Goal: Task Accomplishment & Management: Complete application form

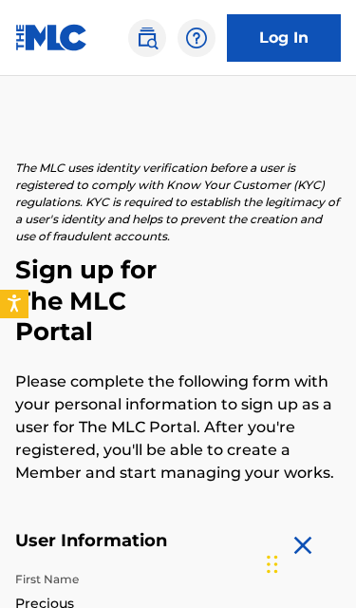
select select "7"
select select "1994"
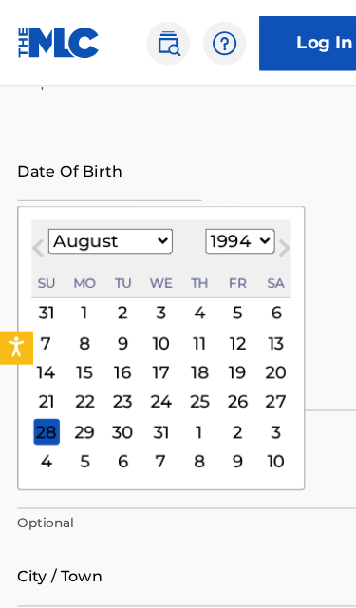
click at [120, 206] on select "January February March April May June July August September October November De…" at bounding box center [96, 211] width 109 height 22
select select "6"
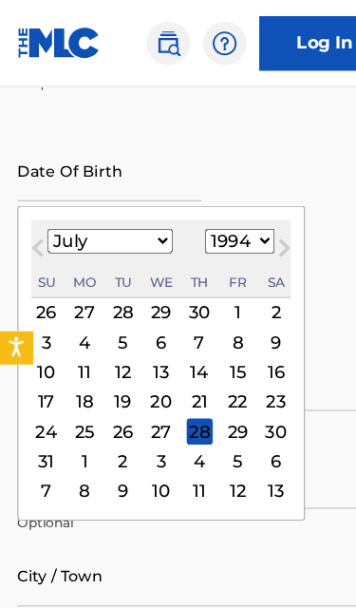
click at [67, 353] on div "18" at bounding box center [74, 351] width 23 height 23
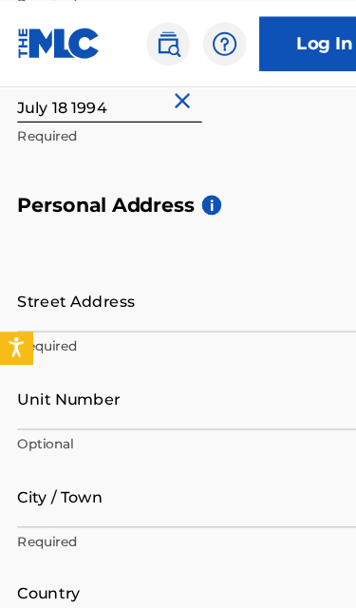
scroll to position [744, 0]
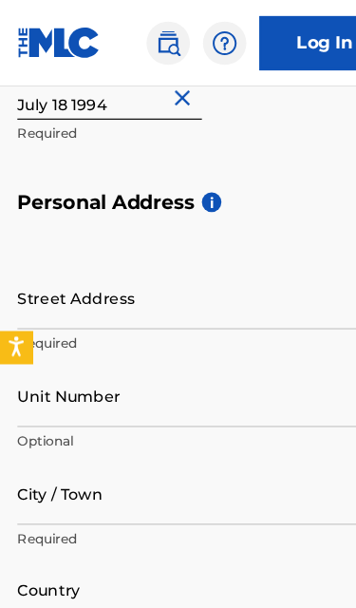
click at [230, 269] on input "Street Address" at bounding box center [178, 261] width 326 height 54
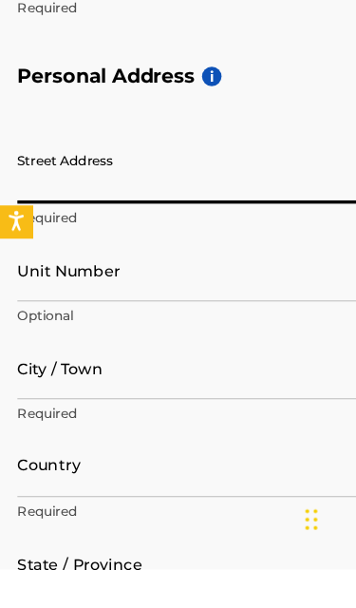
type input "Okerewa"
type input "Nchia eleme"
type input "[GEOGRAPHIC_DATA]"
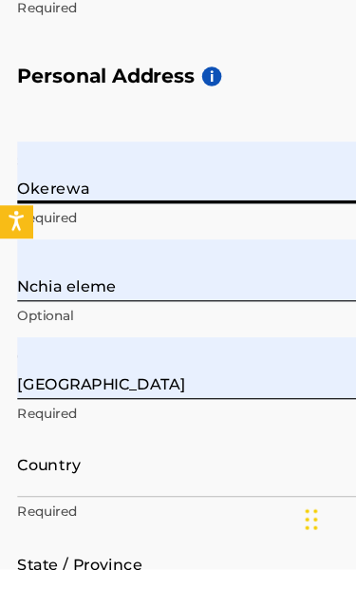
type input "[GEOGRAPHIC_DATA]"
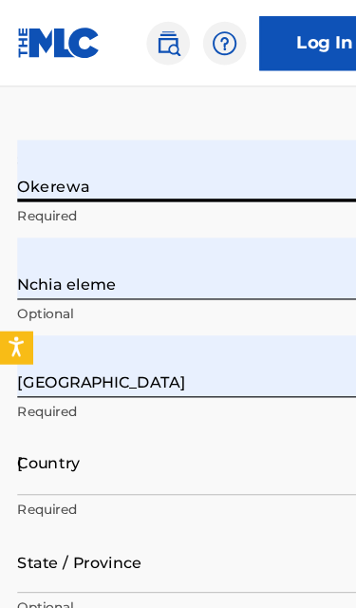
type input "Rivers"
type input "501101"
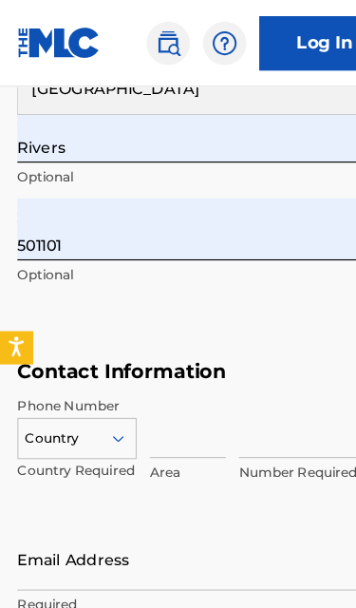
scroll to position [1232, 0]
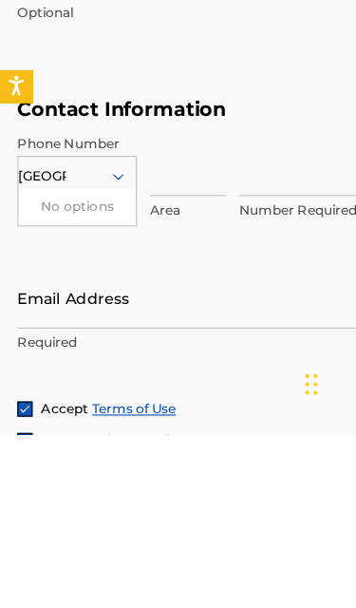
type input "[GEOGRAPHIC_DATA]"
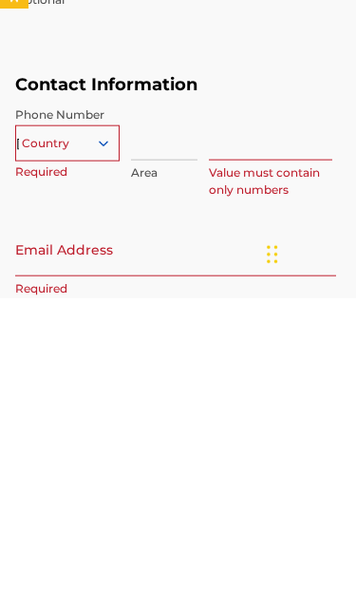
scroll to position [1165, 0]
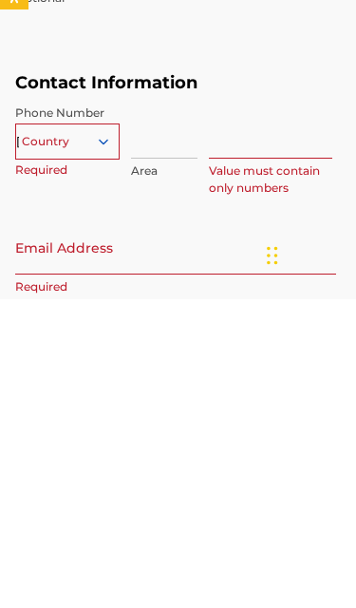
click at [45, 529] on input "Email Address" at bounding box center [175, 556] width 321 height 54
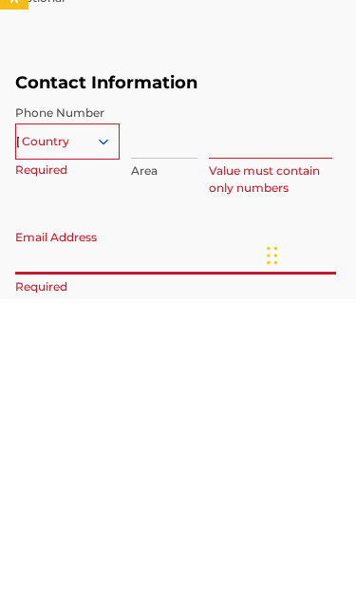
scroll to position [1256, 0]
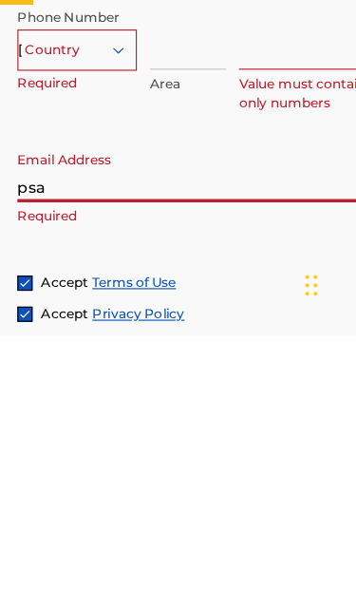
type input "[EMAIL_ADDRESS][DOMAIN_NAME]"
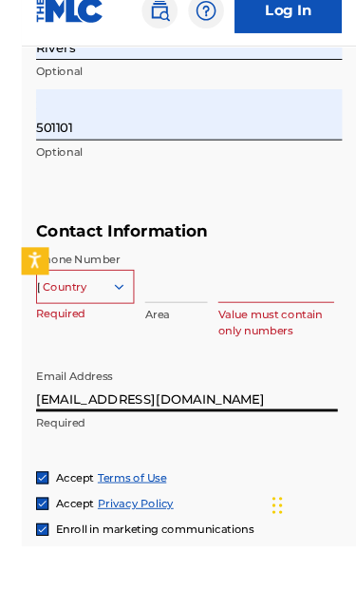
scroll to position [1310, 0]
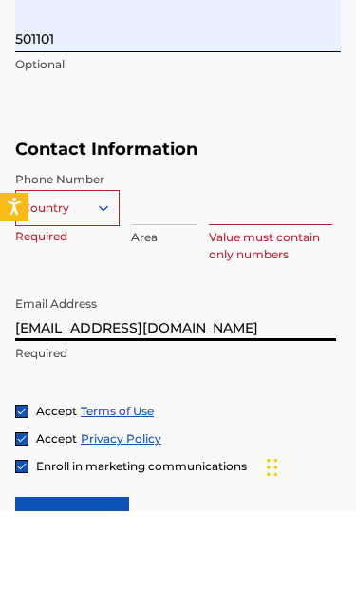
click at [75, 594] on input "Sign up" at bounding box center [72, 618] width 114 height 48
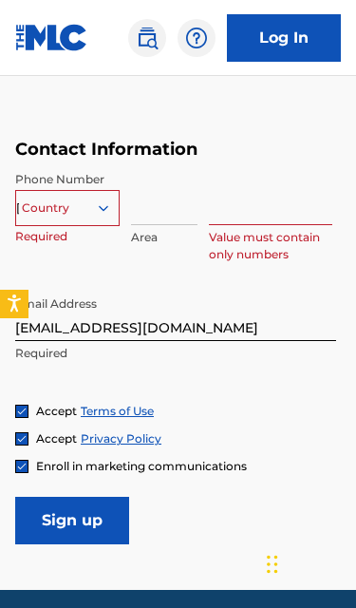
scroll to position [940, 0]
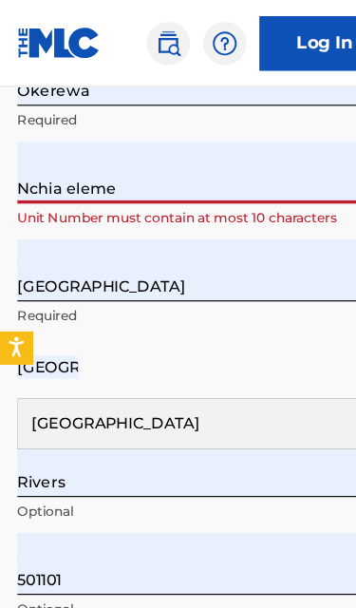
click at [246, 276] on p "Required" at bounding box center [178, 275] width 326 height 17
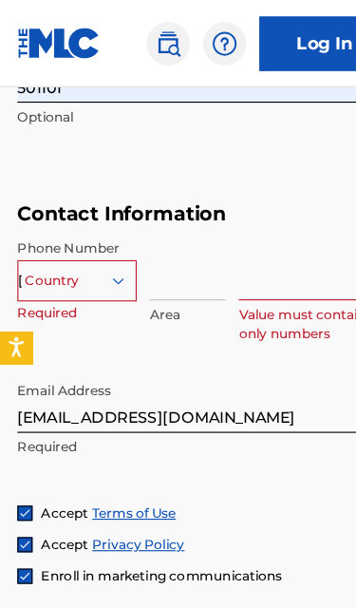
click at [48, 549] on input "Sign up" at bounding box center [72, 558] width 114 height 48
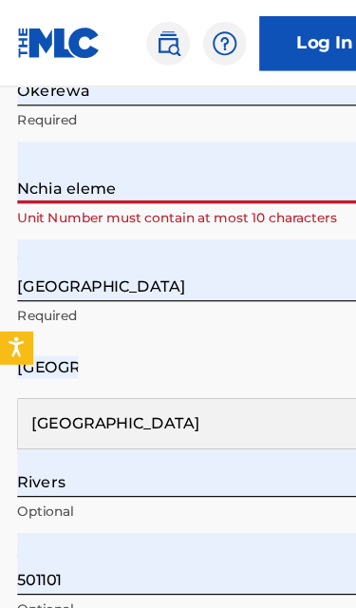
click at [52, 162] on input "Nchia eleme" at bounding box center [178, 151] width 326 height 54
click at [24, 157] on input "Nchia eleme" at bounding box center [178, 151] width 326 height 54
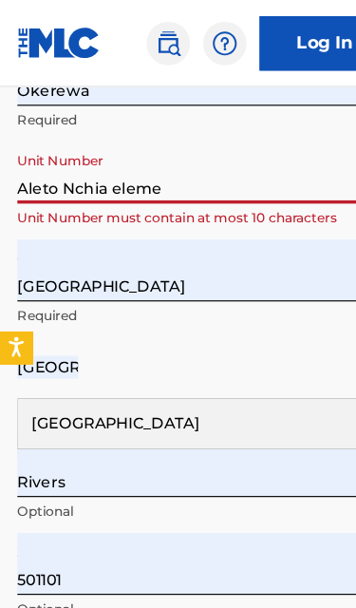
click at [89, 162] on input "Aleto Nchia eleme" at bounding box center [178, 151] width 326 height 54
click at [142, 170] on input "Aleto Nchia eleme" at bounding box center [178, 151] width 326 height 54
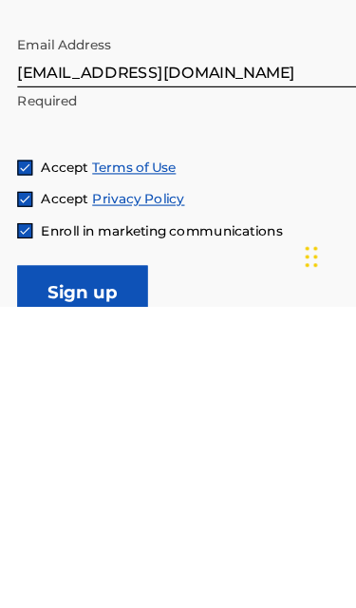
scroll to position [1390, 0]
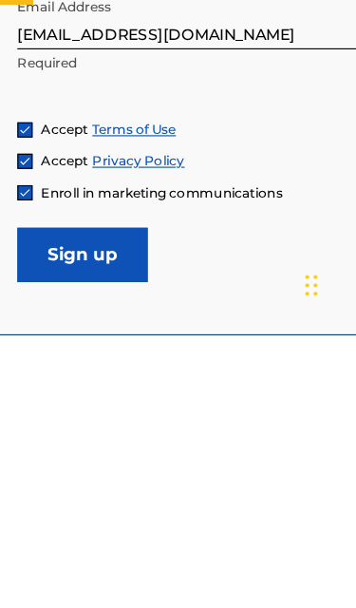
click at [59, 514] on input "Sign up" at bounding box center [72, 538] width 114 height 48
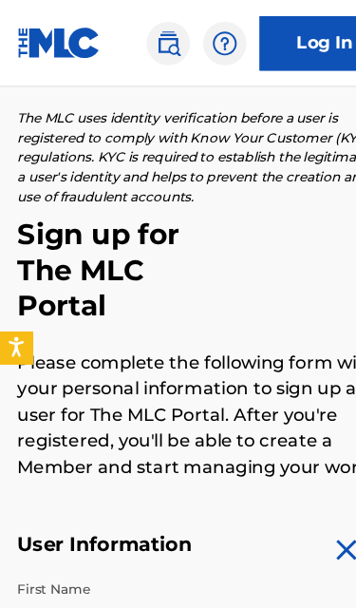
scroll to position [37, 0]
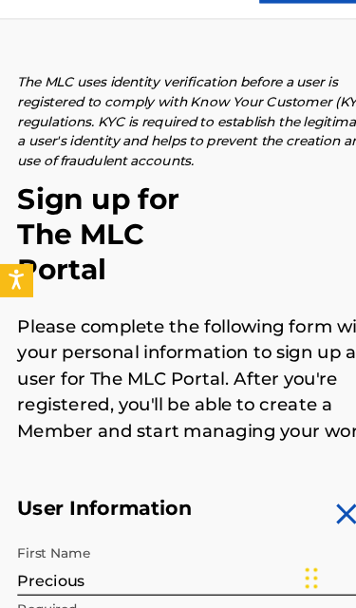
click at [256, 191] on div "The MLC uses identity verification before a user is registered to comply with K…" at bounding box center [178, 285] width 326 height 325
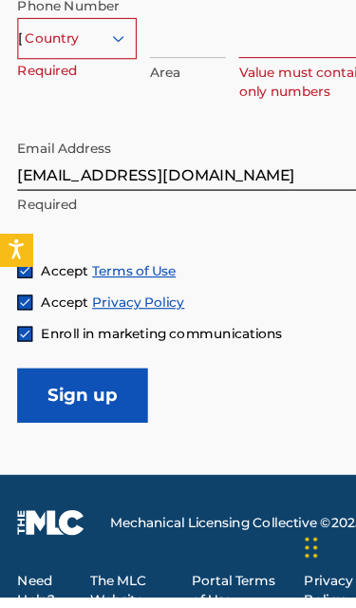
scroll to position [1510, 0]
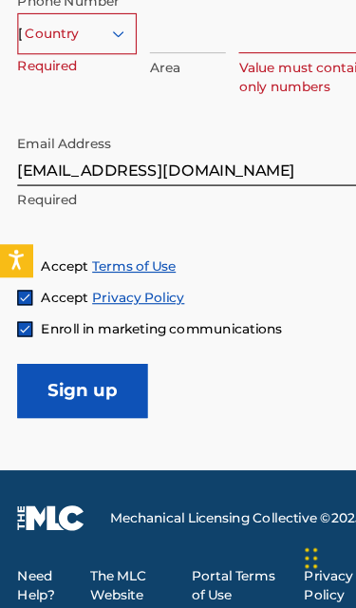
click at [85, 394] on input "Sign up" at bounding box center [72, 418] width 114 height 48
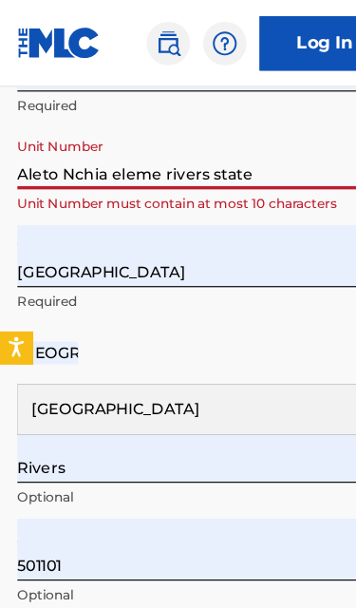
click at [264, 111] on input "Aleto Nchia eleme rivers state" at bounding box center [178, 138] width 326 height 54
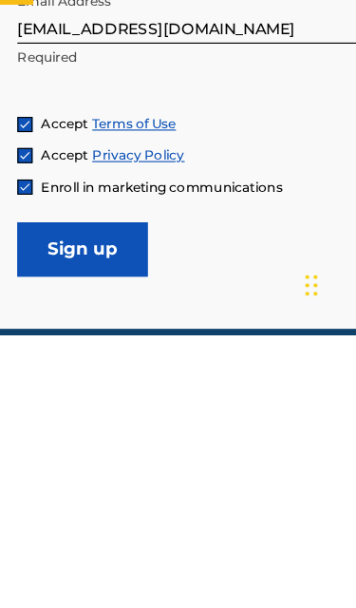
scroll to position [1396, 0]
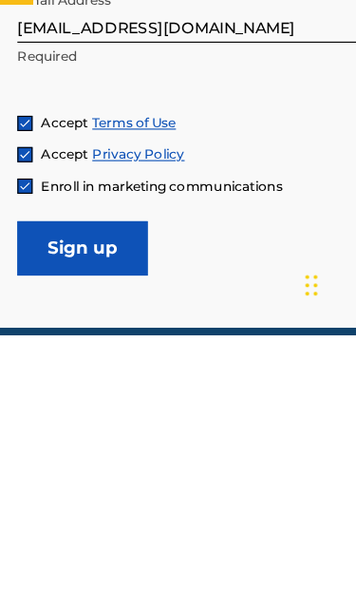
type input "Aleto Nchia eleme rivers state"
click at [83, 508] on input "Sign up" at bounding box center [72, 532] width 114 height 48
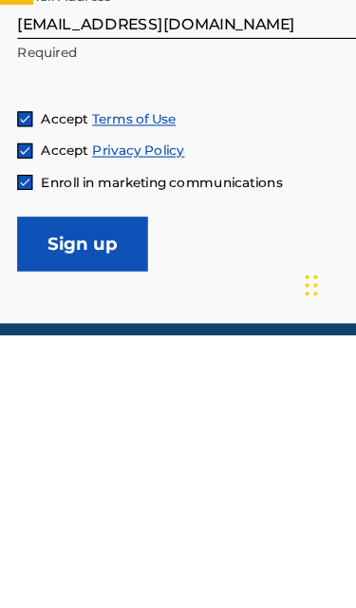
scroll to position [1468, 0]
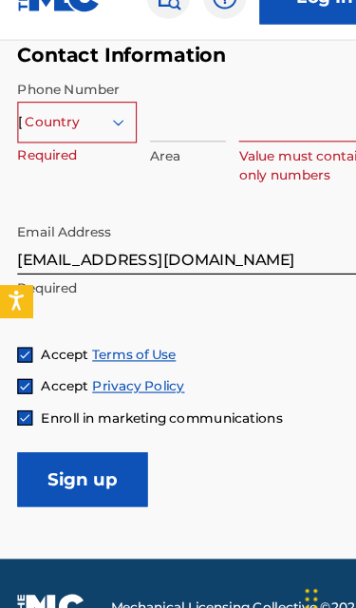
click at [172, 110] on input at bounding box center [164, 137] width 67 height 54
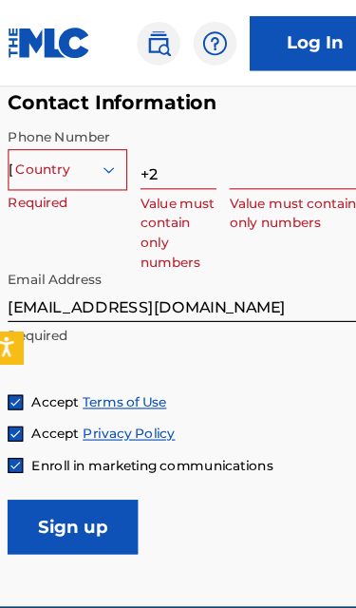
type input "+"
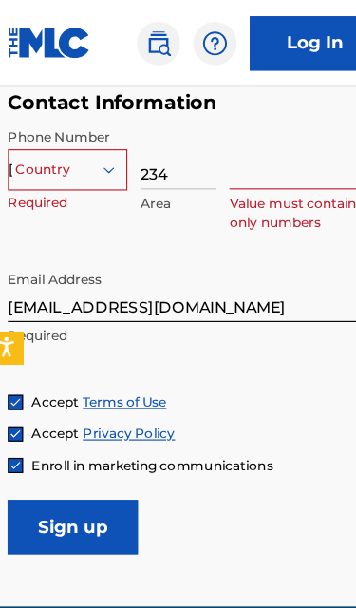
type input "234"
click at [245, 144] on input at bounding box center [271, 138] width 124 height 54
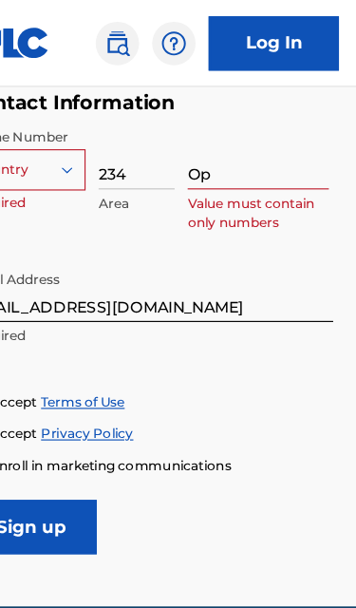
type input "O"
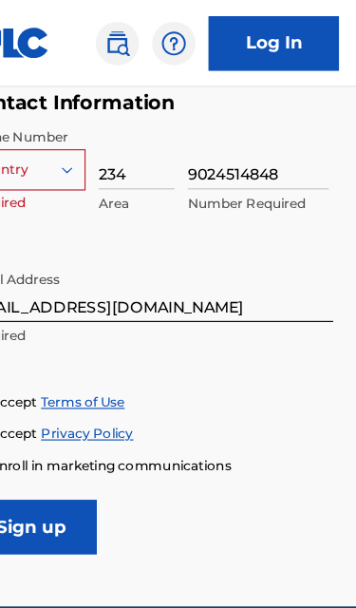
type input "9024514848"
click at [247, 227] on input "[EMAIL_ADDRESS][DOMAIN_NAME]" at bounding box center [175, 254] width 321 height 54
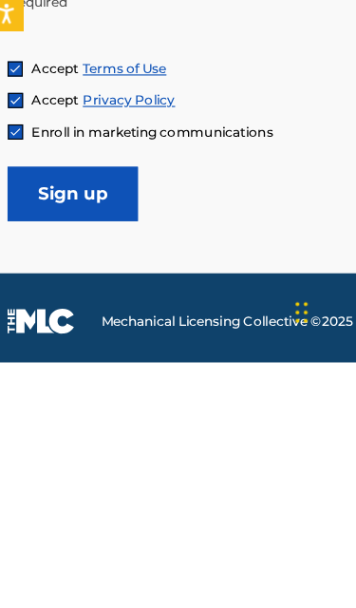
scroll to position [1510, 0]
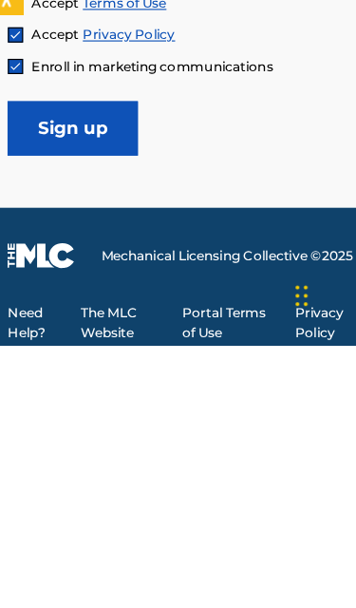
click at [59, 394] on input "Sign up" at bounding box center [72, 418] width 114 height 48
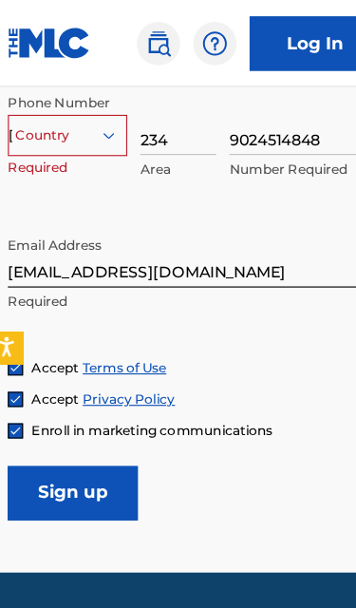
scroll to position [1495, 0]
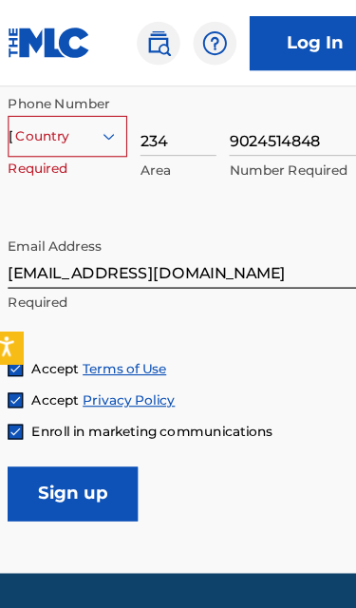
click at [85, 430] on input "Sign up" at bounding box center [72, 433] width 114 height 48
